Goal: Task Accomplishment & Management: Manage account settings

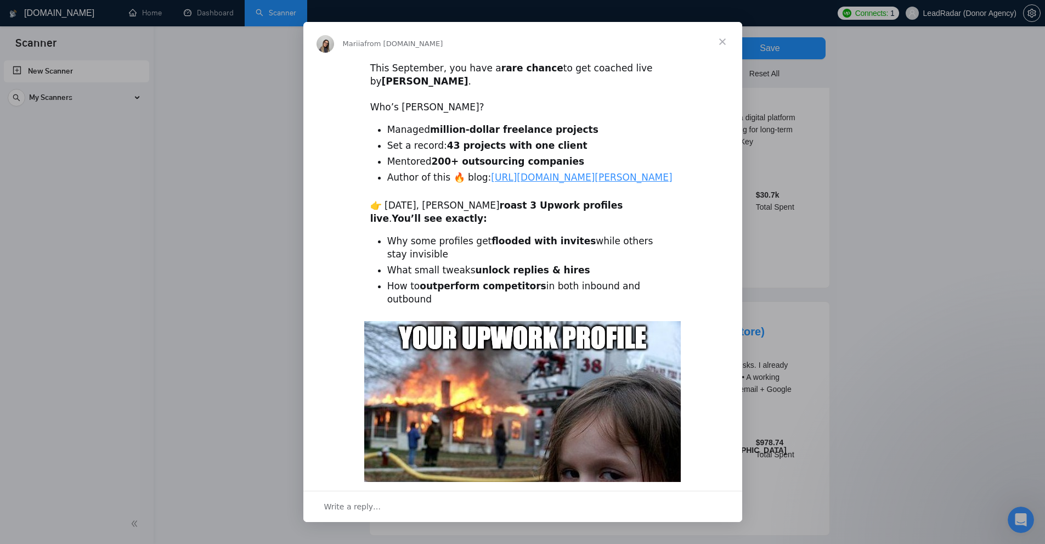
click at [810, 80] on div "Intercom messenger" at bounding box center [522, 272] width 1045 height 544
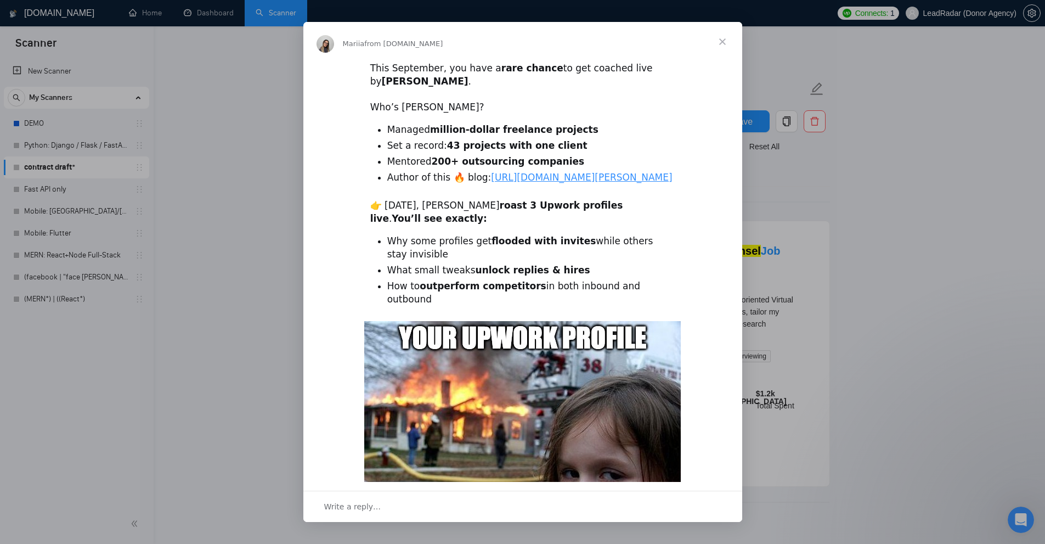
click at [726, 37] on span "Close" at bounding box center [722, 41] width 39 height 39
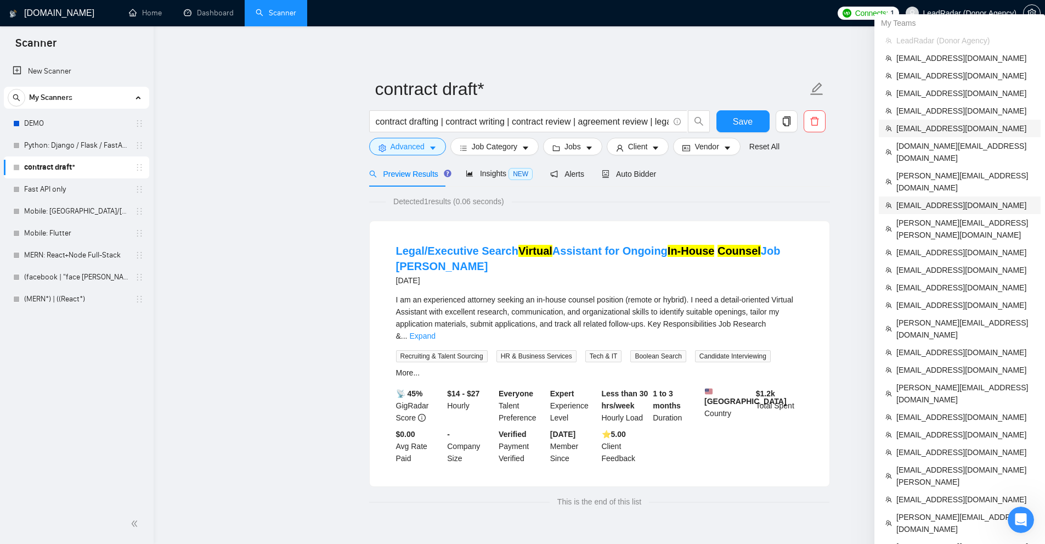
scroll to position [22, 0]
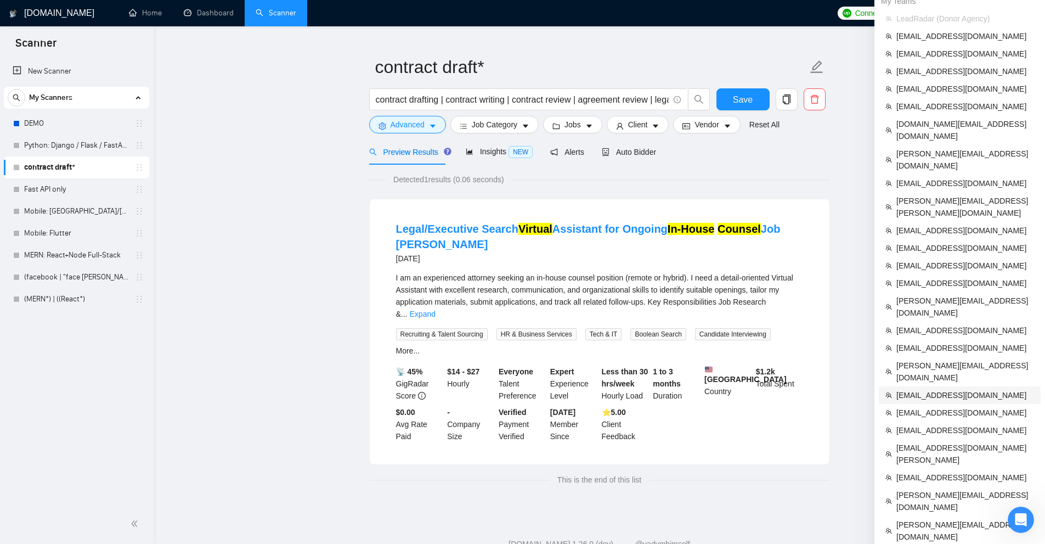
click at [950, 389] on span "mykhailo.s@equinox.company" at bounding box center [965, 395] width 138 height 12
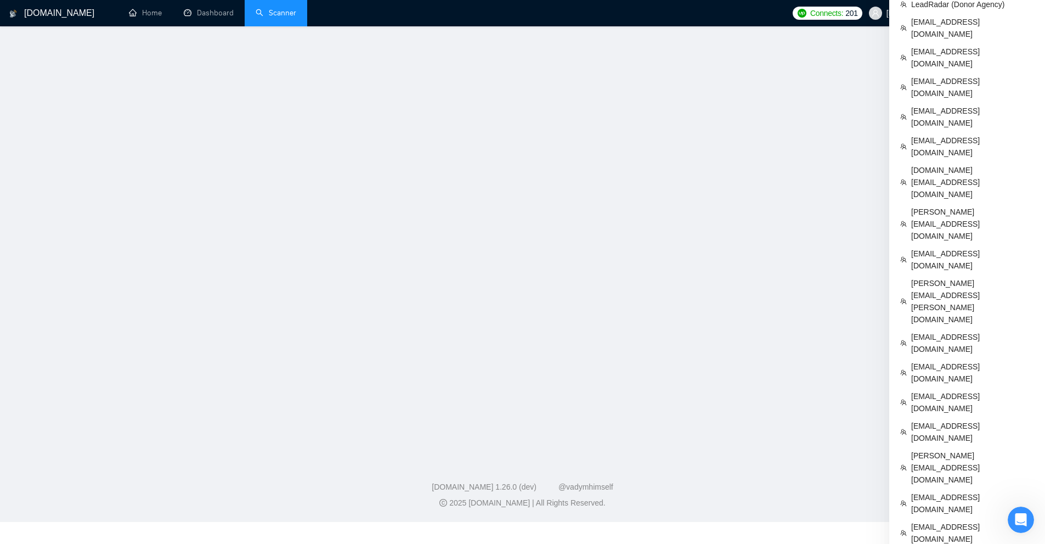
scroll to position [8, 0]
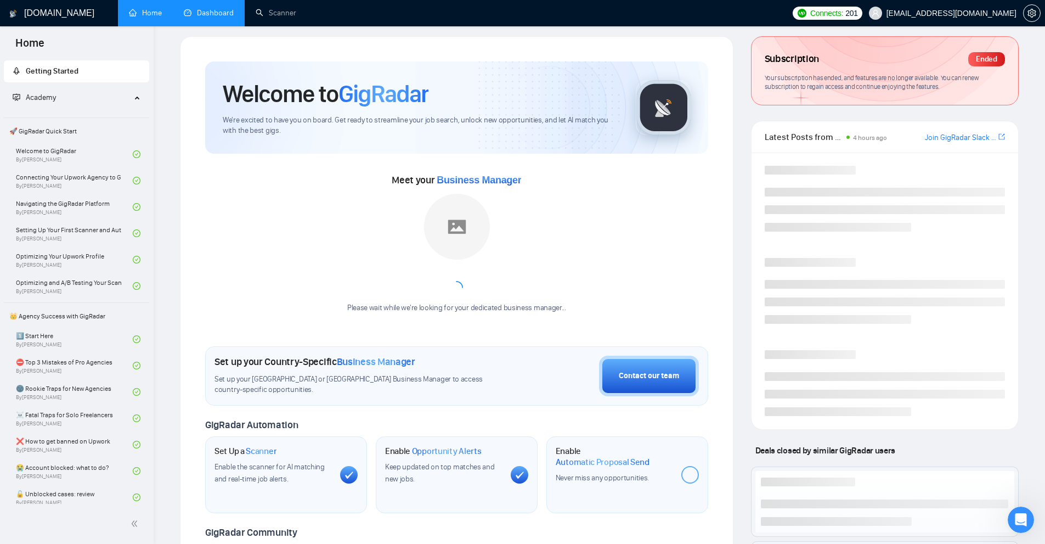
click at [202, 8] on link "Dashboard" at bounding box center [209, 12] width 50 height 9
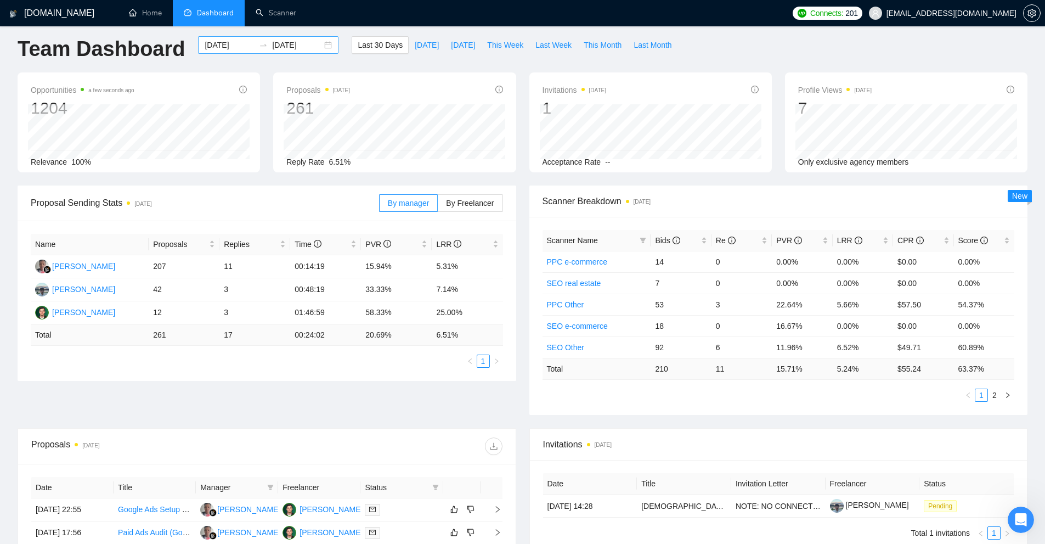
click at [231, 48] on input "2025-08-09" at bounding box center [230, 45] width 50 height 12
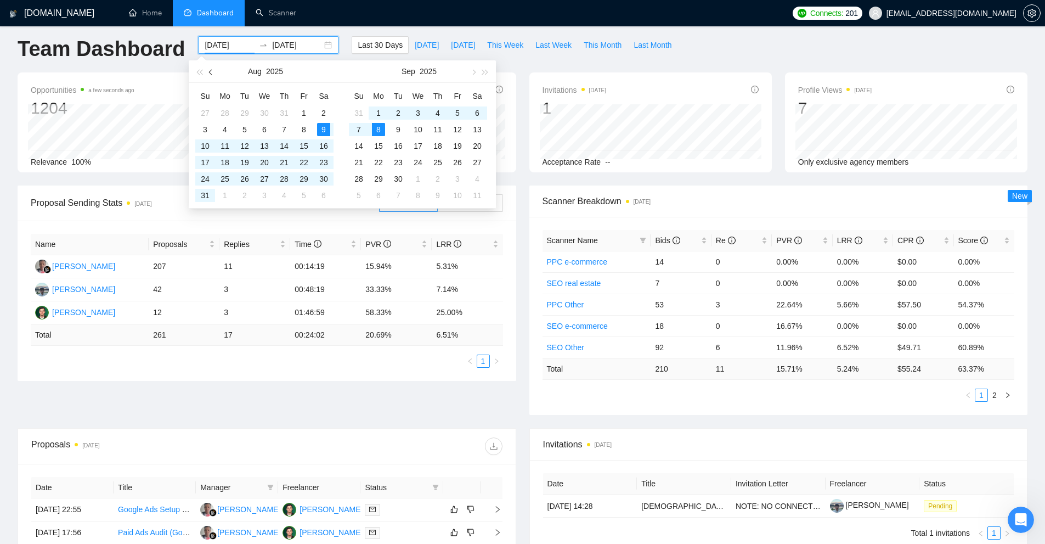
click at [214, 71] on button "button" at bounding box center [211, 71] width 12 height 22
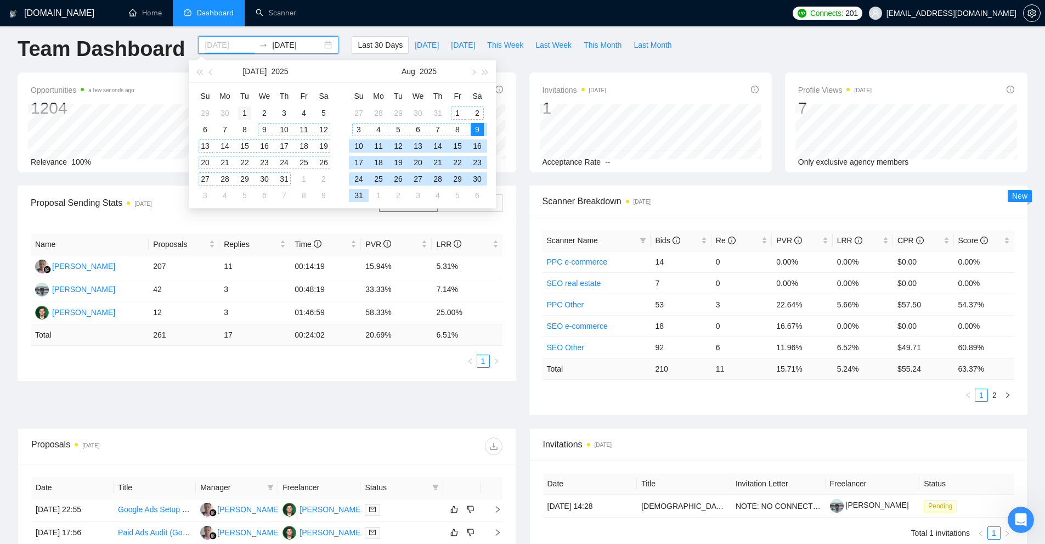
type input "2025-07-01"
click at [247, 110] on div "1" at bounding box center [244, 112] width 13 height 13
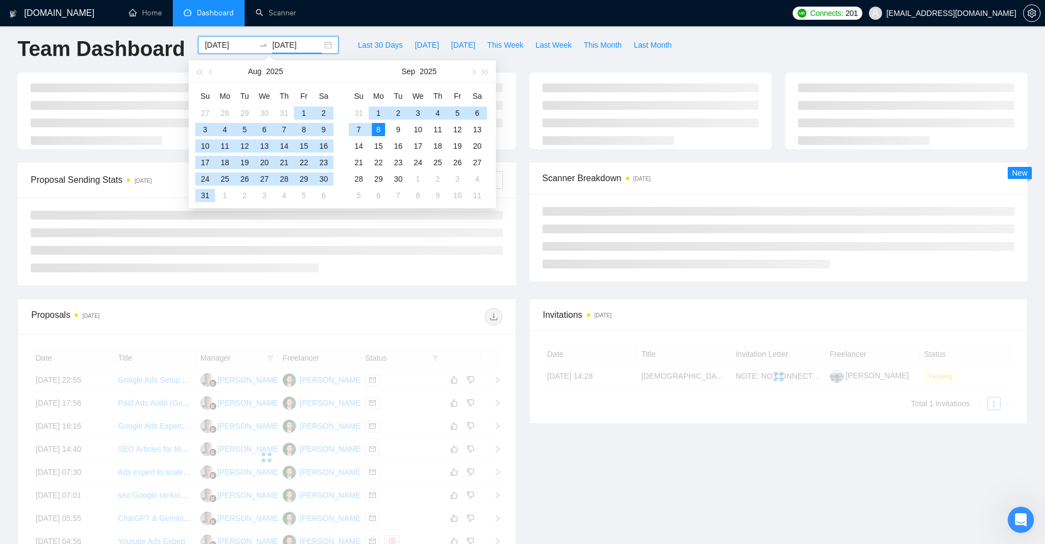
type input "2025-09-08"
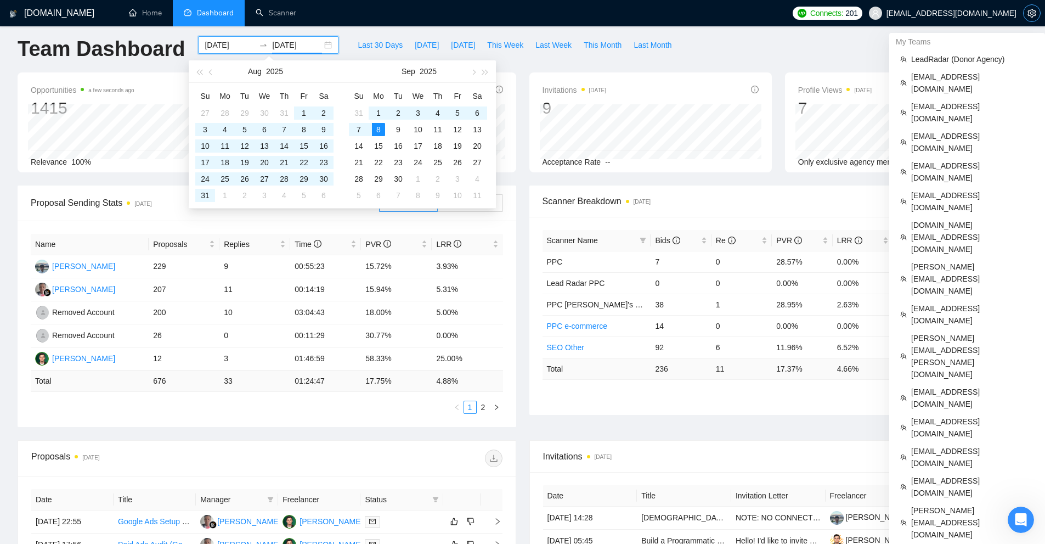
click at [1032, 12] on icon "setting" at bounding box center [1031, 13] width 8 height 9
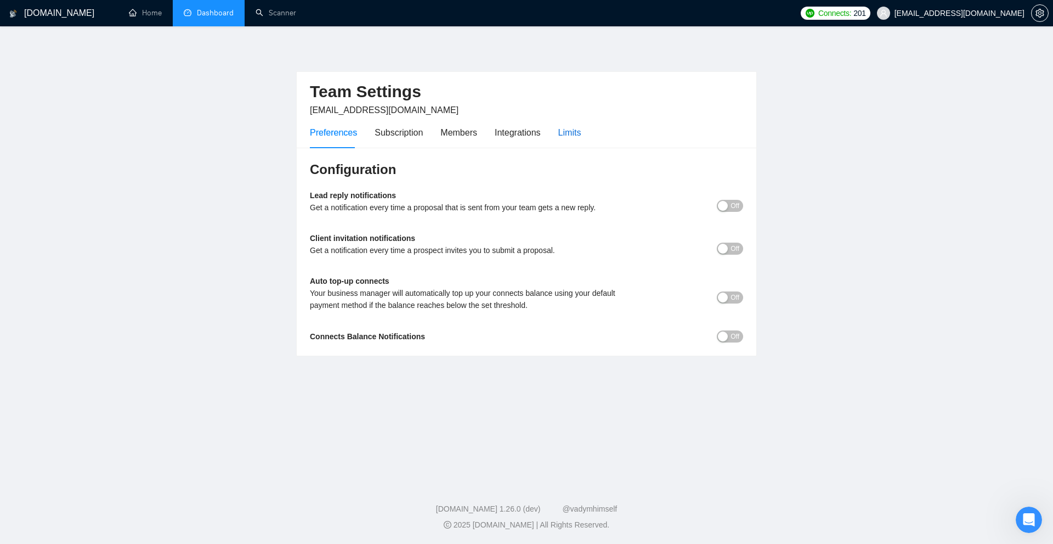
click at [558, 128] on div "Limits" at bounding box center [569, 133] width 23 height 14
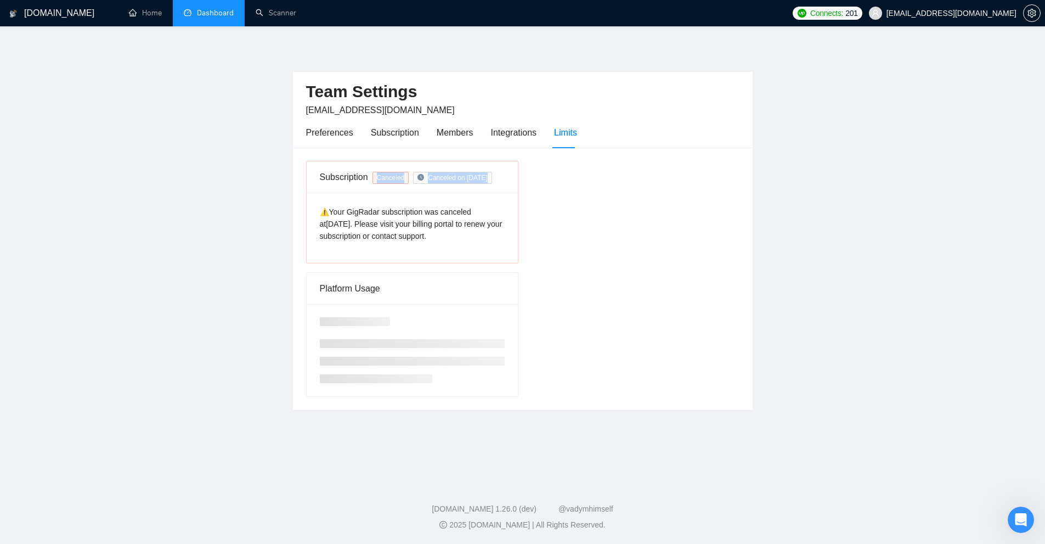
drag, startPoint x: 382, startPoint y: 176, endPoint x: 530, endPoint y: 176, distance: 148.1
click at [530, 176] on div "Subscription Canceled Canceled on Aug 15 ⚠️Your GigRadar subscription was cance…" at bounding box center [523, 279] width 442 height 236
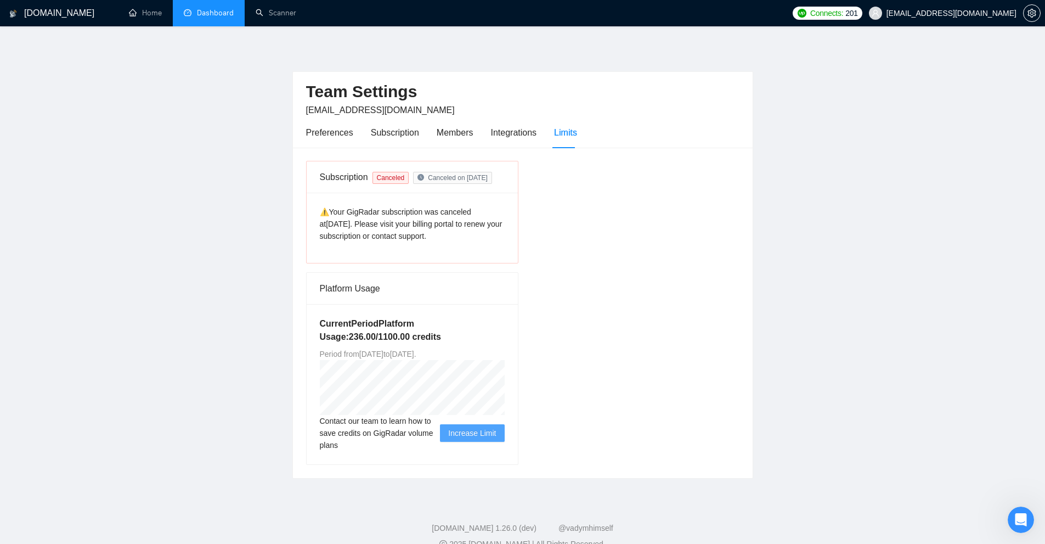
click at [530, 176] on div "Subscription Canceled Canceled on Aug 15 ⚠️Your GigRadar subscription was cance…" at bounding box center [523, 313] width 442 height 304
